Goal: Transaction & Acquisition: Book appointment/travel/reservation

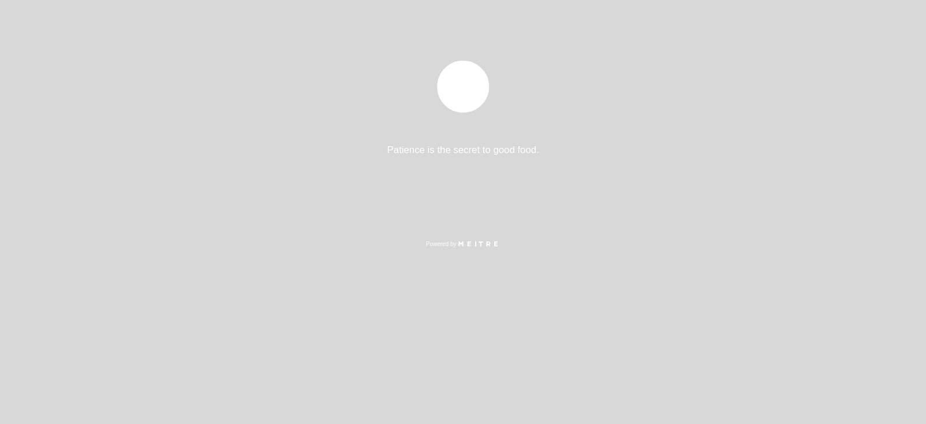
select select "es"
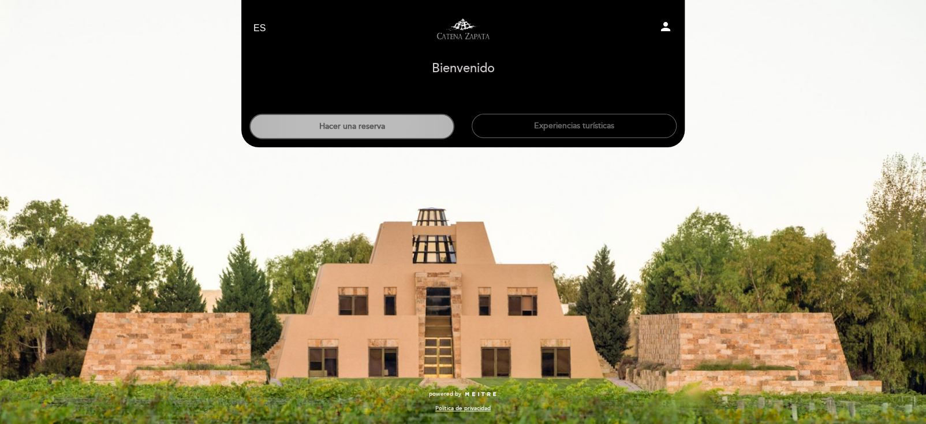
click at [376, 129] on button "Hacer una reserva" at bounding box center [351, 126] width 205 height 25
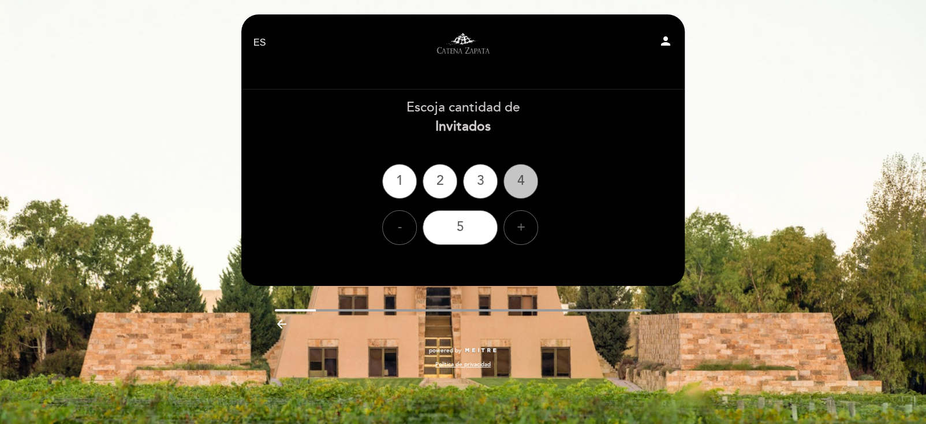
click at [525, 176] on div "4" at bounding box center [520, 181] width 35 height 35
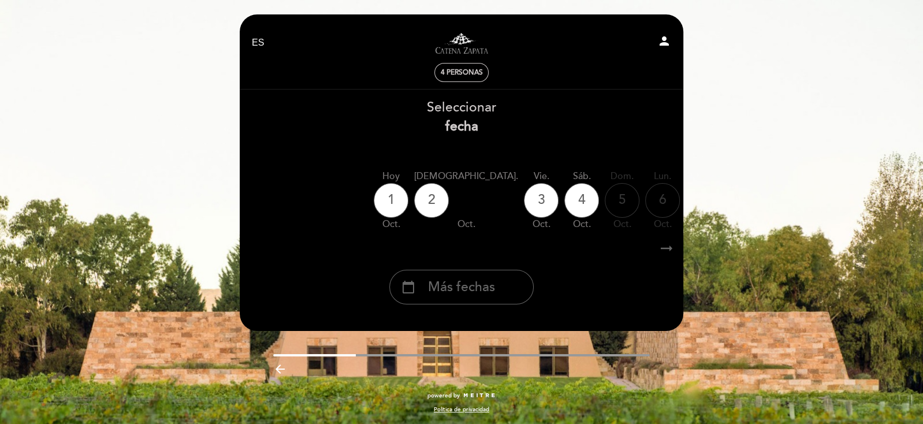
click at [665, 246] on icon "arrow_right_alt" at bounding box center [666, 248] width 17 height 25
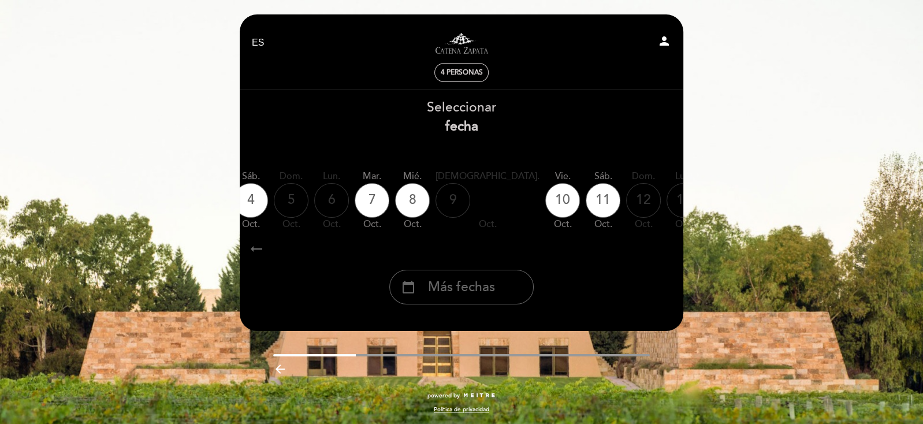
scroll to position [0, 336]
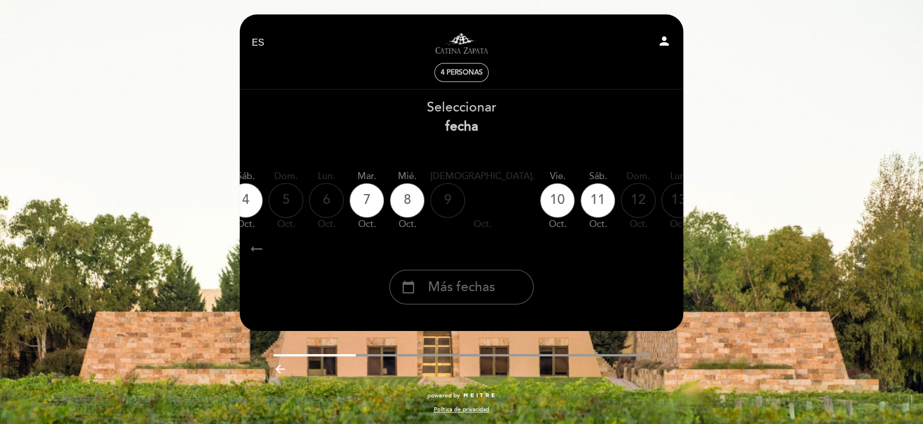
click at [665, 246] on icon "arrow_right_alt" at bounding box center [666, 248] width 17 height 25
click at [451, 292] on span "Más fechas" at bounding box center [461, 287] width 67 height 19
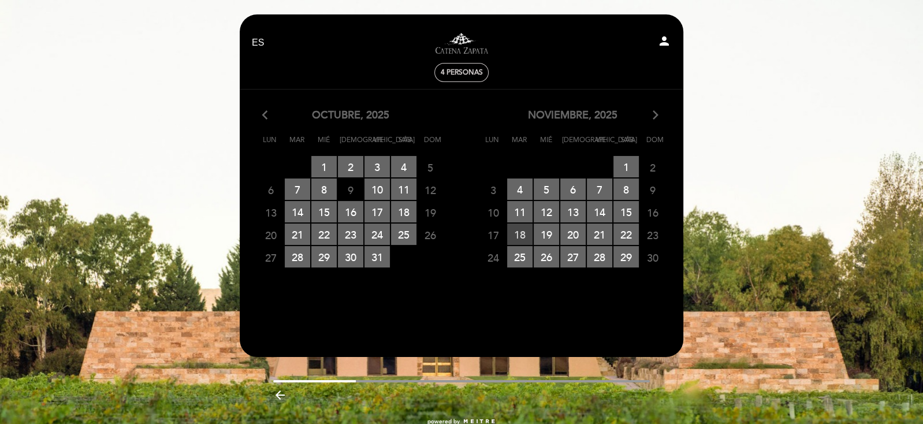
click at [517, 236] on span "18 RESERVAS DISPONIBLES" at bounding box center [519, 233] width 25 height 21
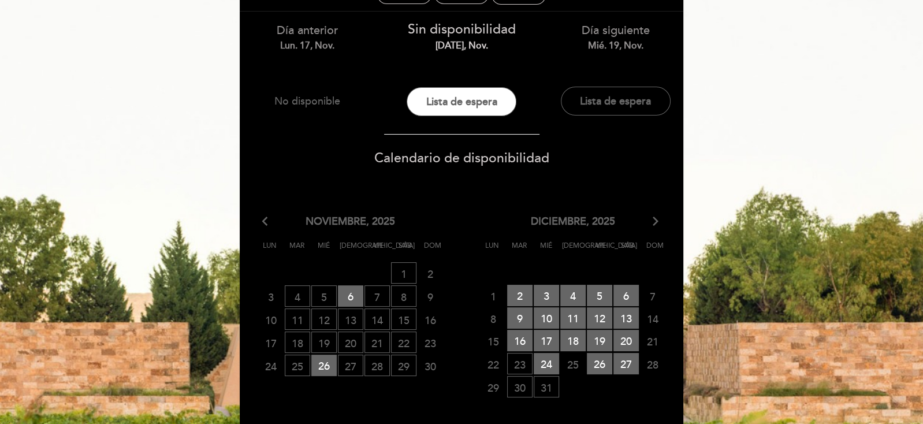
scroll to position [58, 0]
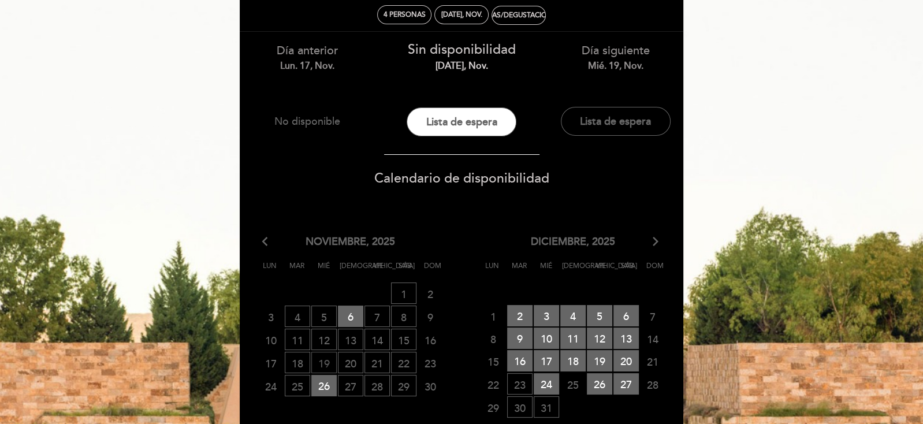
click at [324, 356] on span "19 LISTA DE ESPERA" at bounding box center [323, 362] width 25 height 21
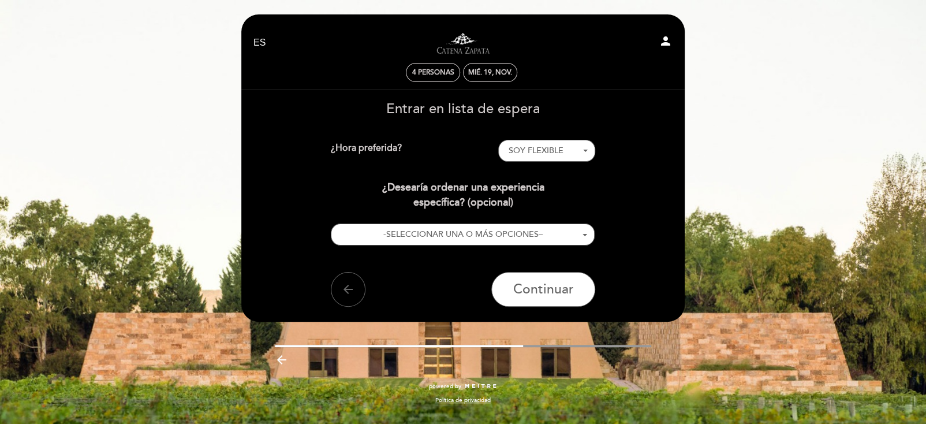
click at [278, 360] on icon "arrow_backward" at bounding box center [282, 360] width 14 height 14
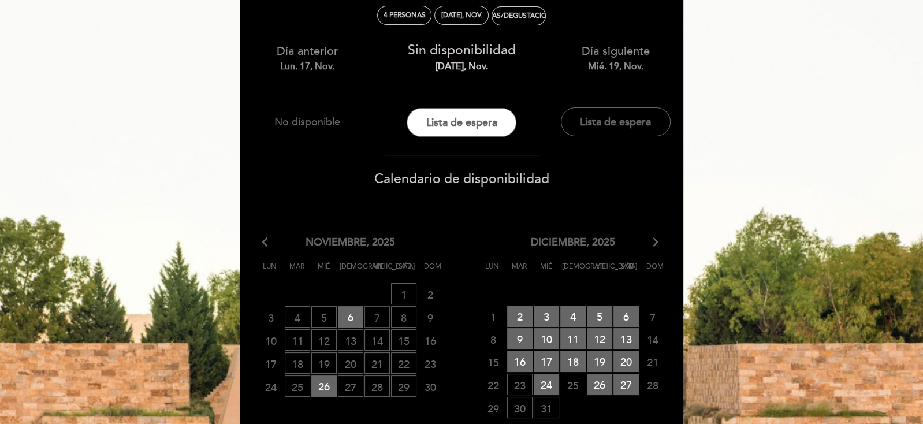
scroll to position [58, 0]
click at [318, 361] on span "19 LISTA DE ESPERA" at bounding box center [323, 362] width 25 height 21
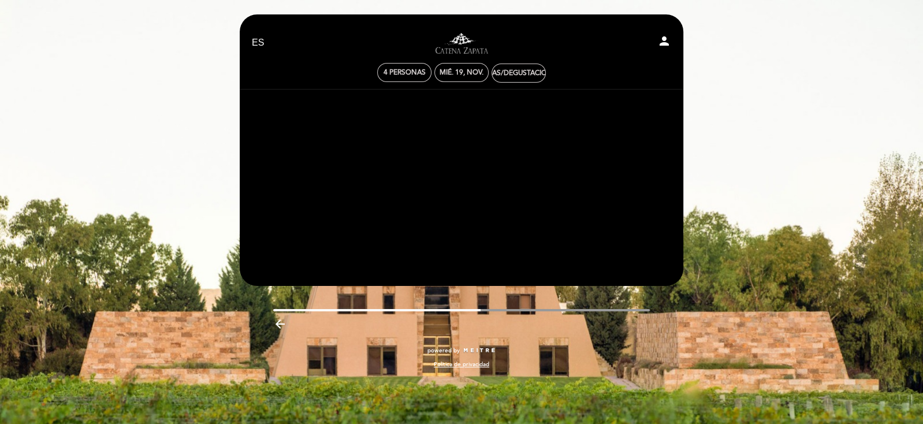
scroll to position [0, 0]
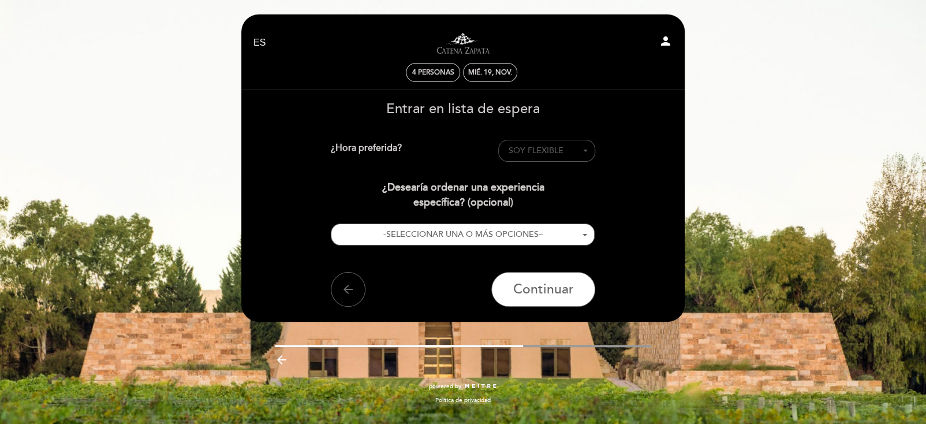
click at [587, 150] on button "SOY FLEXIBLE - Seleccionar -" at bounding box center [546, 151] width 97 height 22
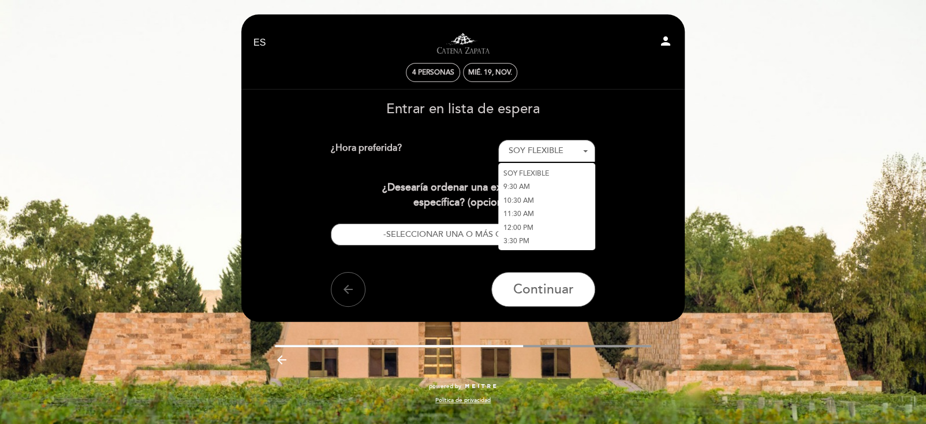
click at [514, 200] on link "10:30 AM" at bounding box center [546, 200] width 97 height 14
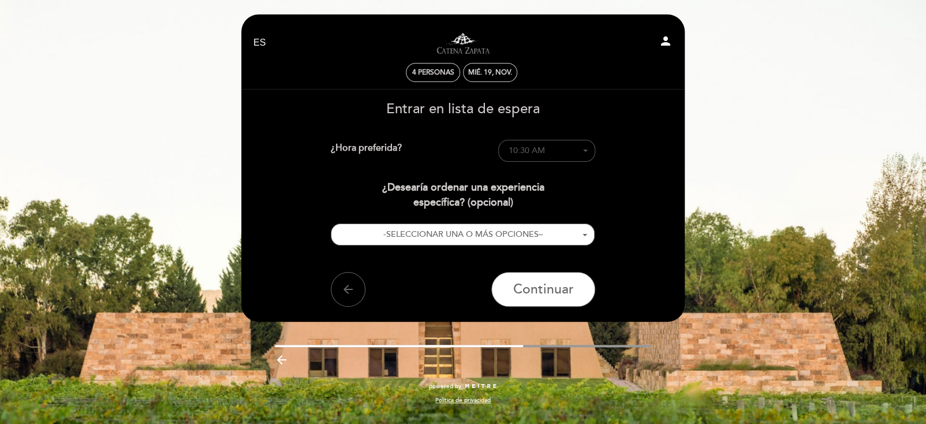
click at [587, 150] on span "button" at bounding box center [585, 151] width 5 height 2
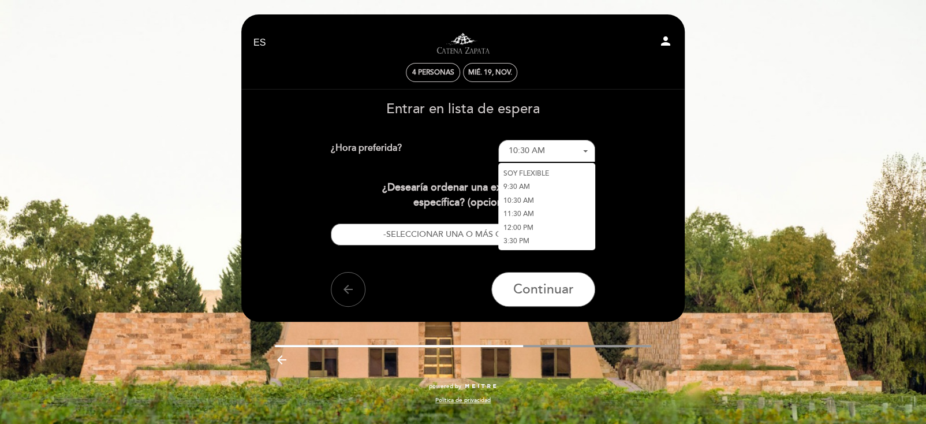
click at [529, 214] on link "11:30 AM" at bounding box center [546, 214] width 97 height 14
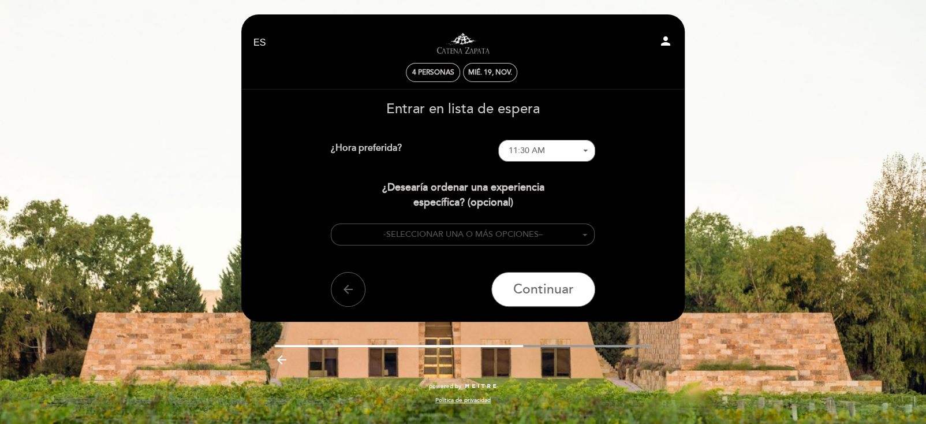
click at [516, 236] on span "SELECCIONAR UNA O MÁS OPCIONES" at bounding box center [462, 234] width 152 height 10
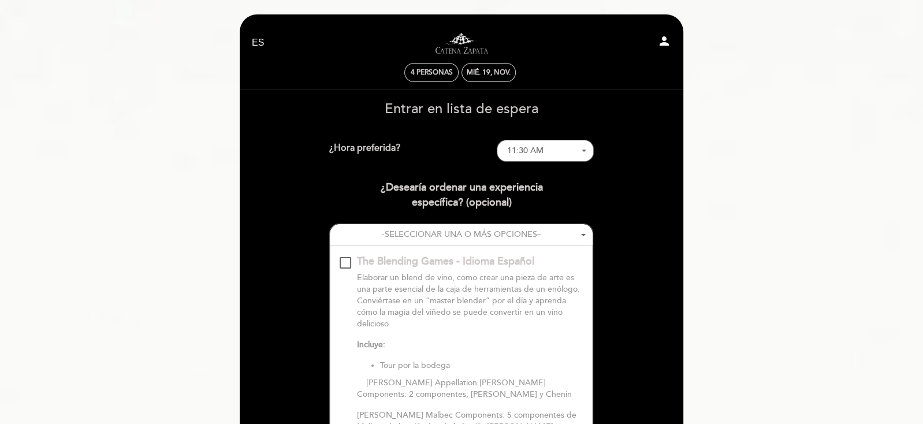
click at [259, 41] on select "EN ES PT" at bounding box center [258, 42] width 13 height 13
select select "es"
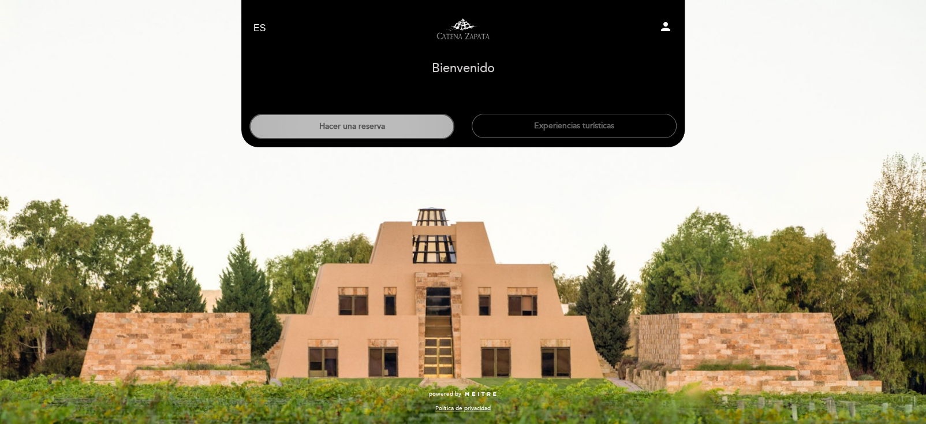
click at [394, 130] on button "Hacer una reserva" at bounding box center [351, 126] width 205 height 25
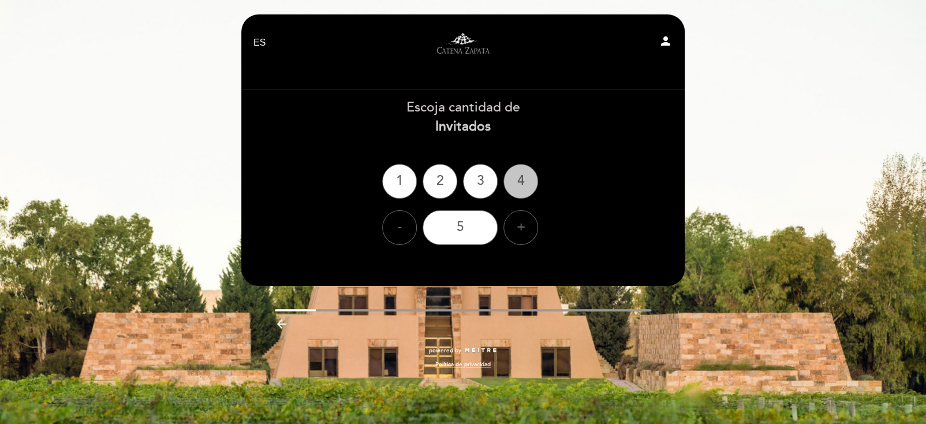
click at [520, 181] on div "4" at bounding box center [520, 181] width 35 height 35
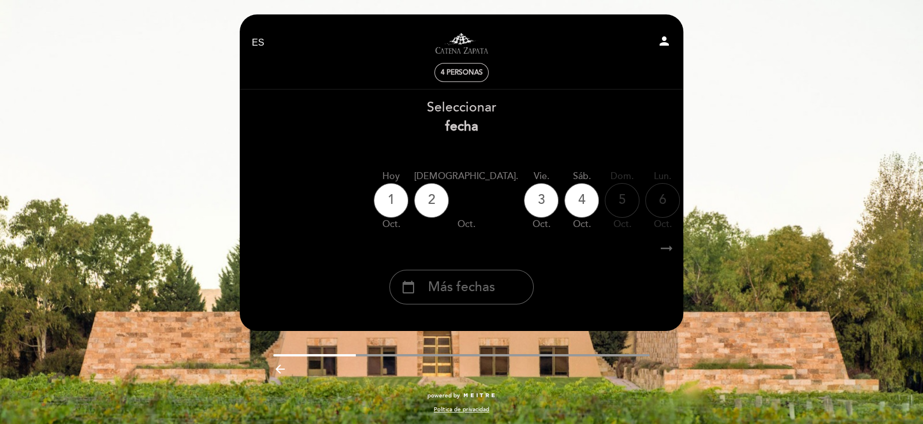
click at [666, 251] on icon "arrow_right_alt" at bounding box center [666, 248] width 17 height 25
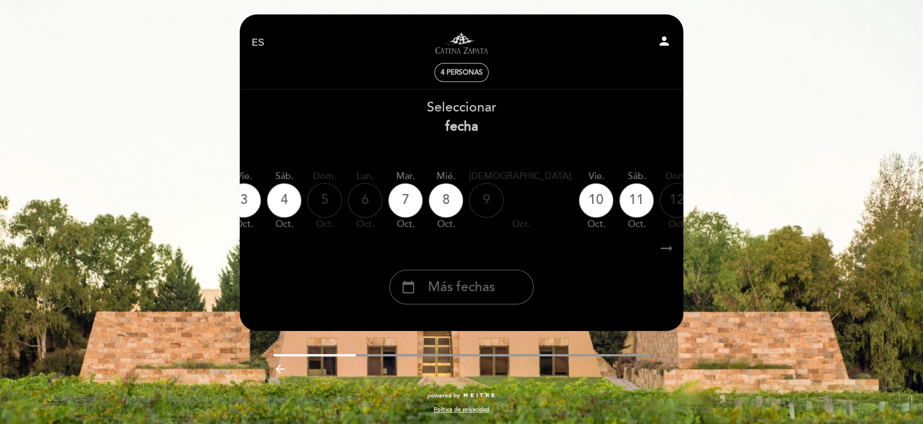
scroll to position [0, 336]
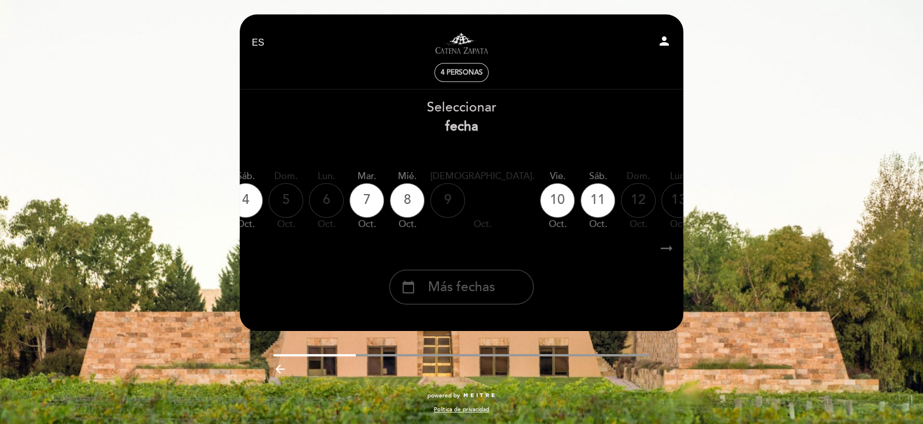
click at [420, 292] on div "calendar_today Más fechas" at bounding box center [461, 287] width 144 height 35
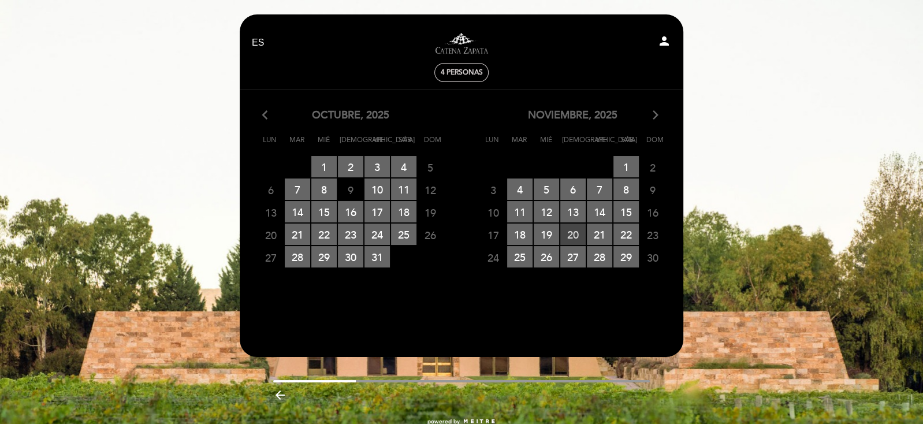
click at [568, 232] on span "20 RESERVAS DISPONIBLES" at bounding box center [572, 233] width 25 height 21
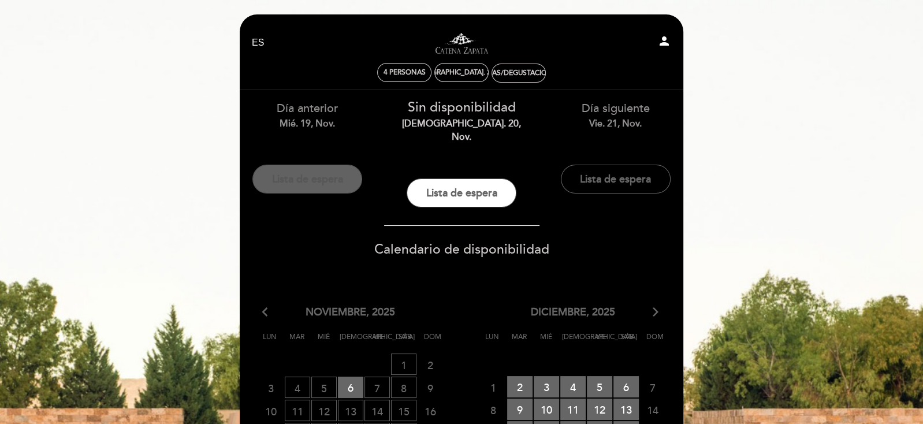
click at [316, 181] on button "Lista de espera" at bounding box center [307, 179] width 110 height 29
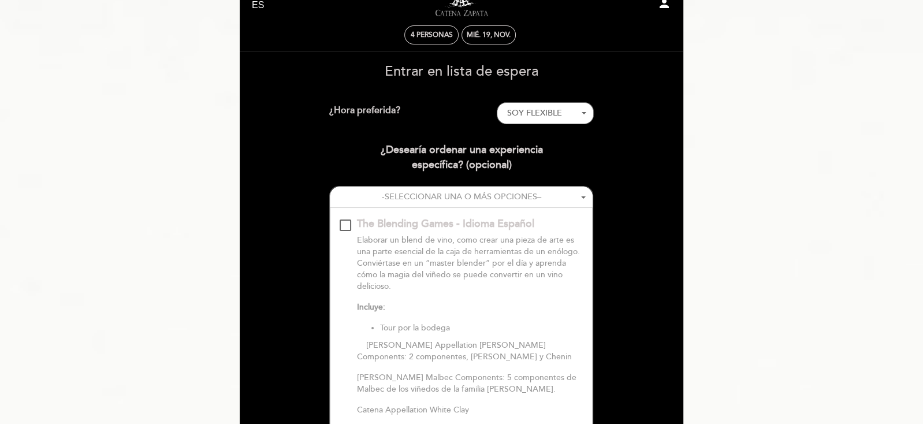
scroll to position [58, 0]
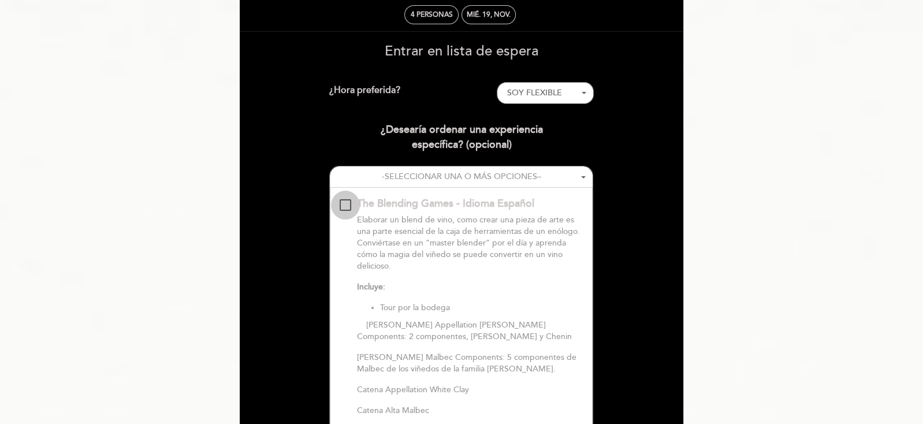
click at [346, 206] on div "The Blending Games - Idioma Español\a\9\9\9\9\9\9\9\9\9\9\a\9\9\9\9\9\9\9\9\9\9…" at bounding box center [345, 205] width 12 height 12
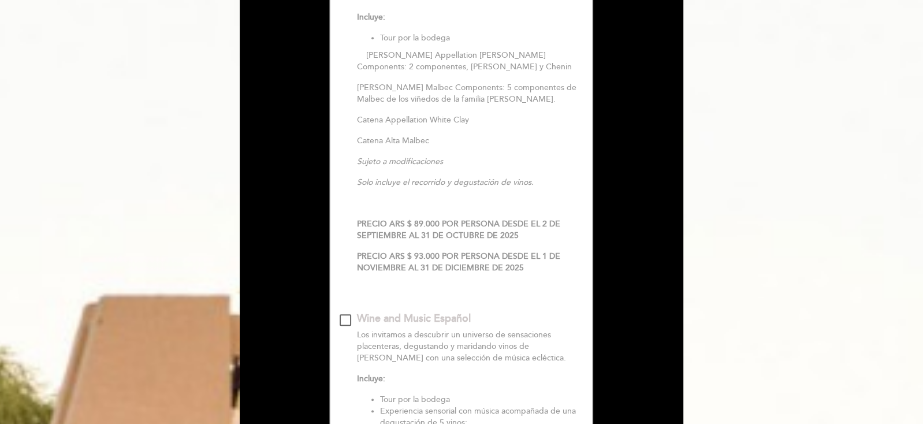
scroll to position [750, 0]
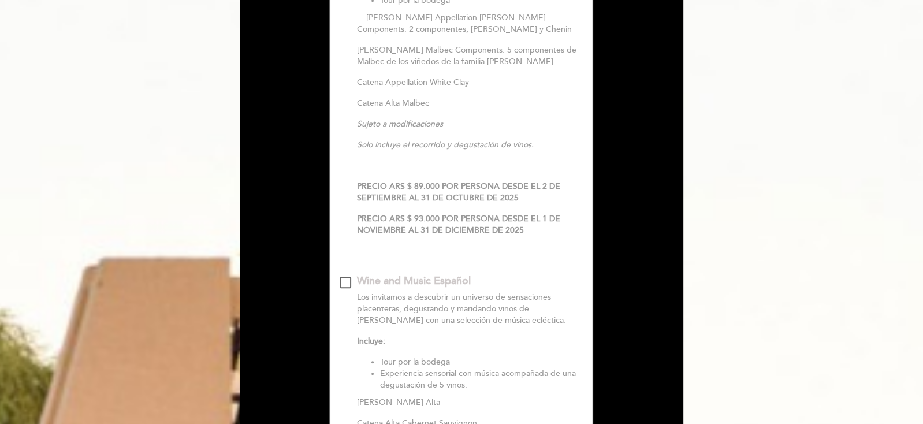
click at [344, 280] on div "Wine and Music Español\a\9\9\9\9\9\9\9\9\9\9\a\9\9\9\9\9\9\9\9\9\9\a\9\9\9\9\9\…" at bounding box center [345, 283] width 12 height 12
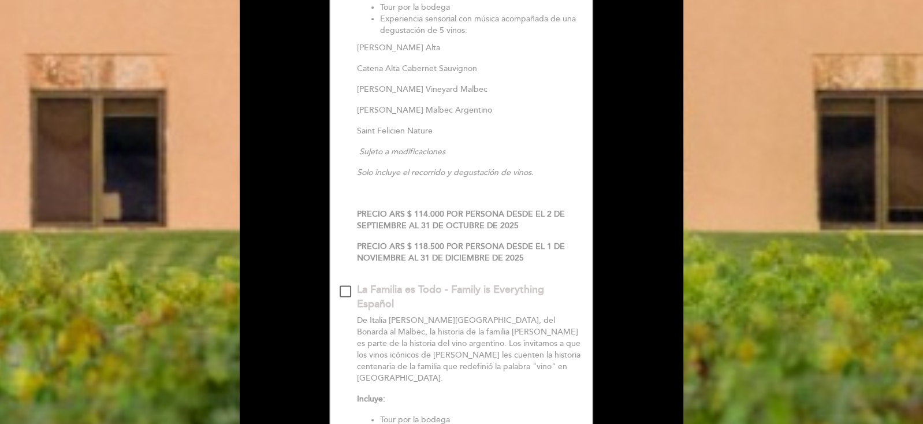
scroll to position [1501, 0]
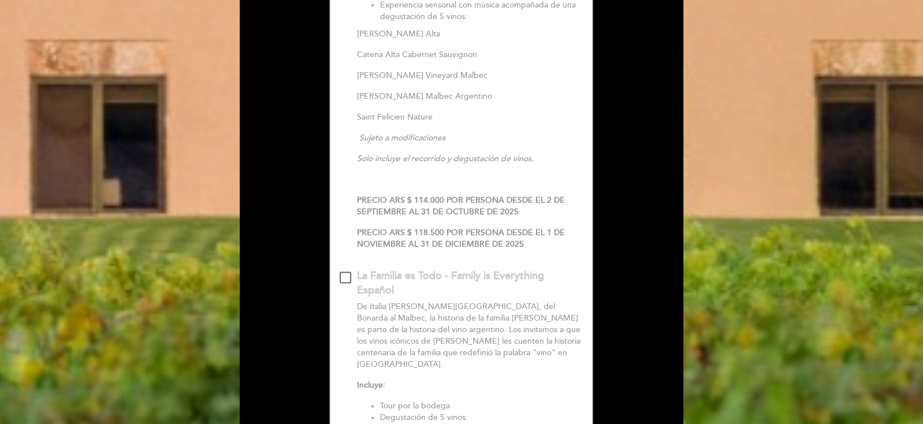
click at [341, 275] on div at bounding box center [345, 277] width 12 height 12
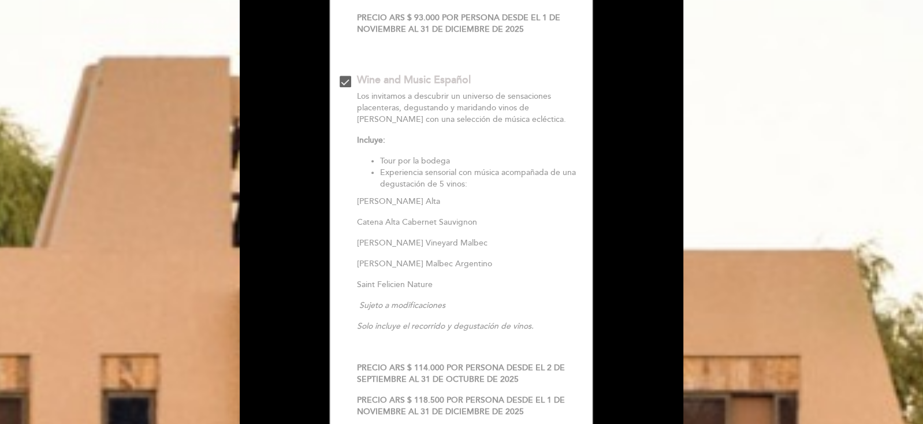
scroll to position [693, 0]
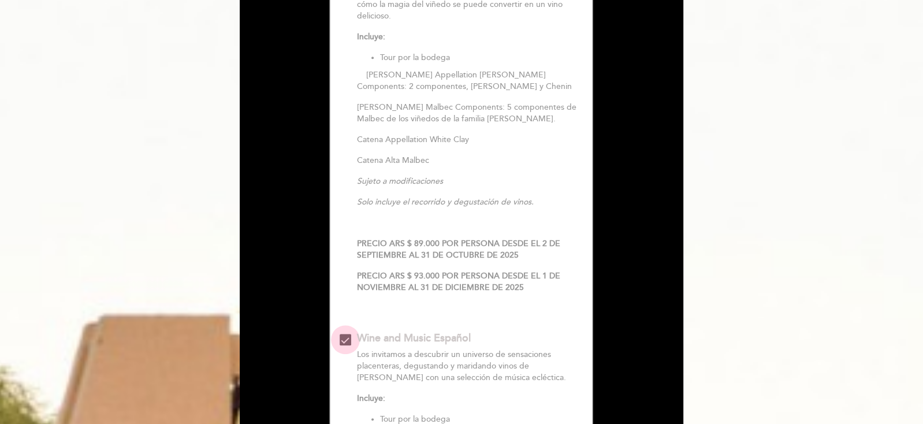
click at [348, 338] on div "Wine and Music Español\a\9\9\9\9\9\9\9\9\9\9\a\9\9\9\9\9\9\9\9\9\9\a\9\9\9\9\9\…" at bounding box center [345, 340] width 12 height 12
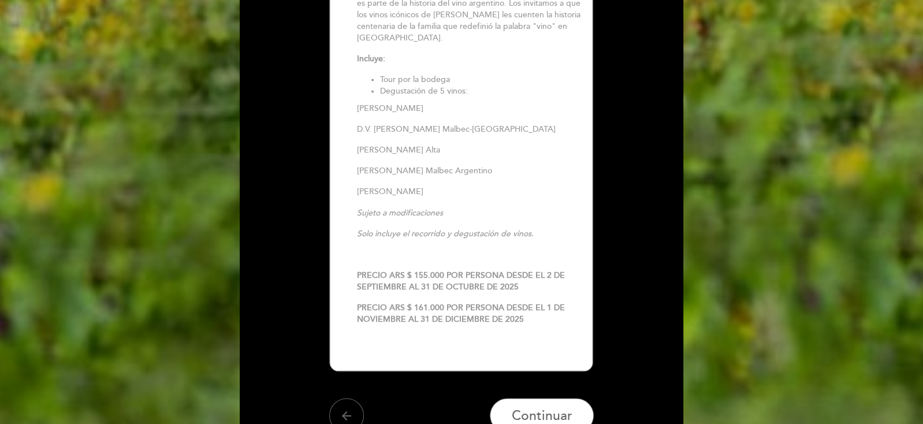
scroll to position [1847, 0]
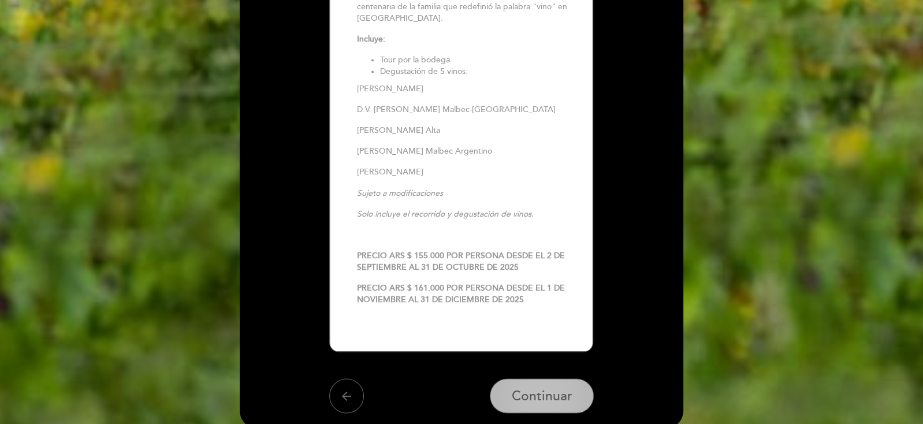
click at [532, 389] on span "Continuar" at bounding box center [542, 395] width 61 height 16
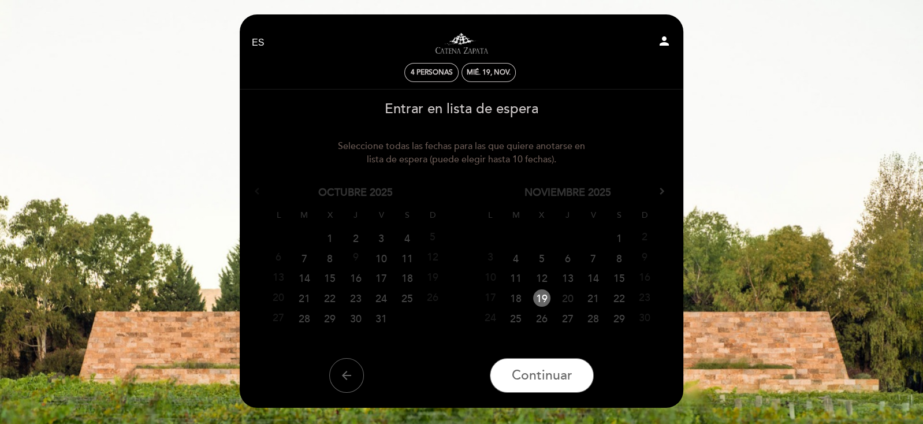
click at [562, 297] on link "20" at bounding box center [567, 297] width 21 height 17
click at [589, 298] on link "21" at bounding box center [592, 297] width 21 height 17
click at [517, 301] on link "18" at bounding box center [515, 297] width 21 height 17
click at [536, 373] on span "Continuar" at bounding box center [542, 375] width 61 height 16
